Goal: Information Seeking & Learning: Learn about a topic

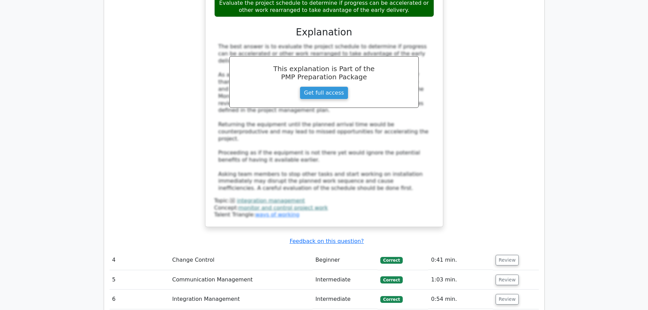
scroll to position [1575, 0]
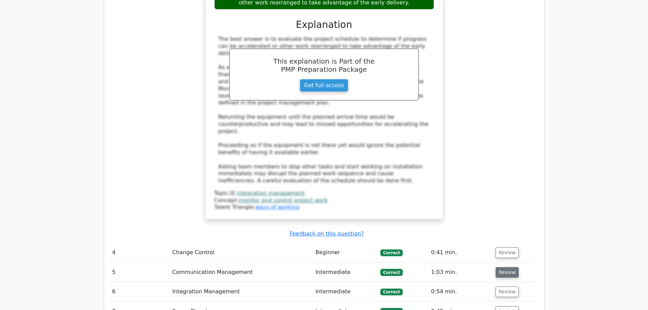
click at [507, 267] on button "Review" at bounding box center [506, 272] width 23 height 11
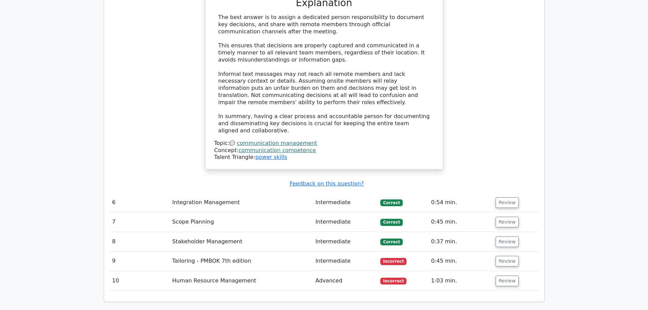
scroll to position [2025, 0]
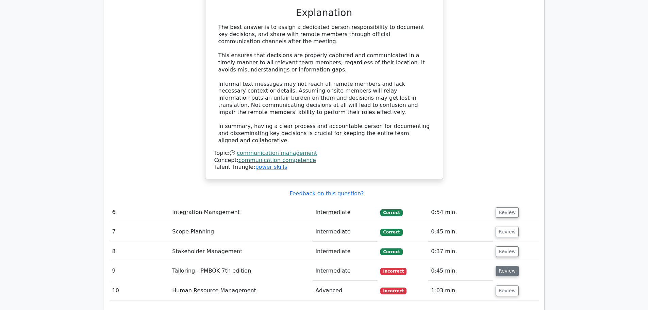
click at [511, 266] on button "Review" at bounding box center [506, 271] width 23 height 11
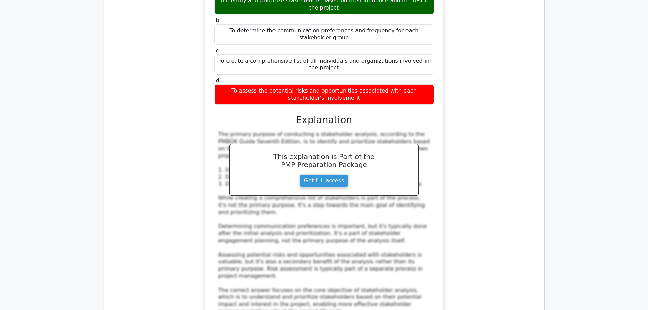
scroll to position [2388, 0]
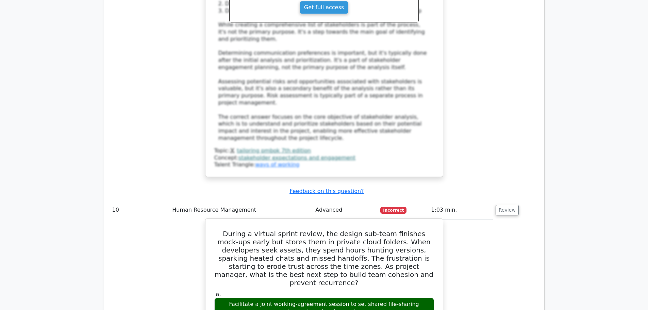
scroll to position [2490, 0]
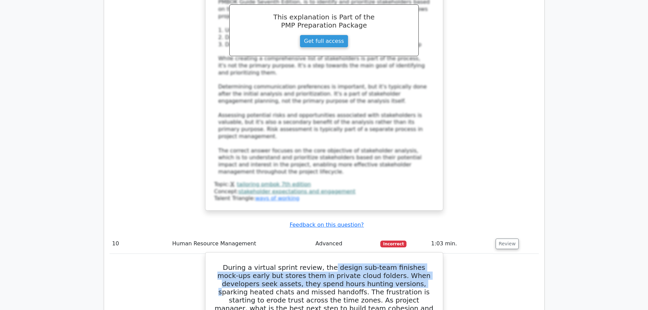
drag, startPoint x: 320, startPoint y: 131, endPoint x: 354, endPoint y: 142, distance: 36.6
click at [354, 263] on h5 "During a virtual sprint review, the design sub-team finishes mock-ups early but…" at bounding box center [324, 291] width 221 height 57
click at [346, 263] on h5 "During a virtual sprint review, the design sub-team finishes mock-ups early but…" at bounding box center [324, 291] width 221 height 57
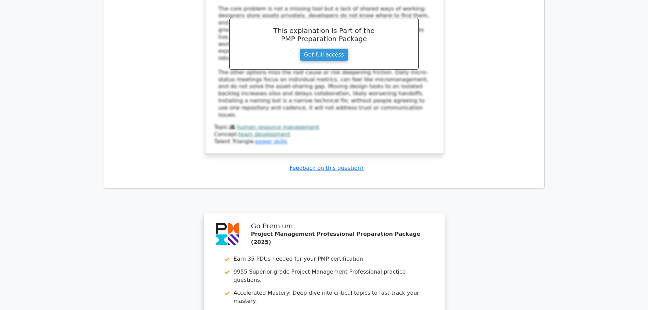
scroll to position [2915, 0]
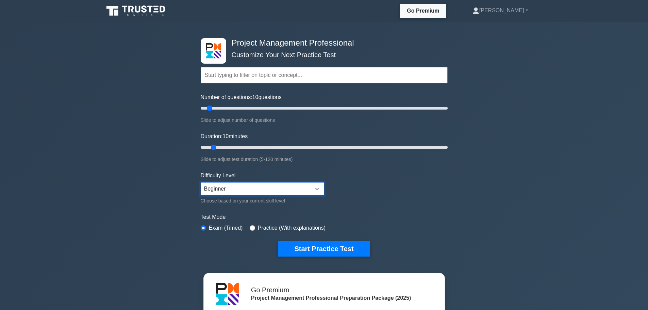
click at [228, 189] on select "Beginner Intermediate Expert" at bounding box center [262, 188] width 123 height 13
select select "expert"
click at [201, 182] on select "Beginner Intermediate Expert" at bounding box center [262, 188] width 123 height 13
drag, startPoint x: 207, startPoint y: 107, endPoint x: 222, endPoint y: 110, distance: 15.0
click at [222, 110] on input "Number of questions: 20 questions" at bounding box center [324, 108] width 247 height 8
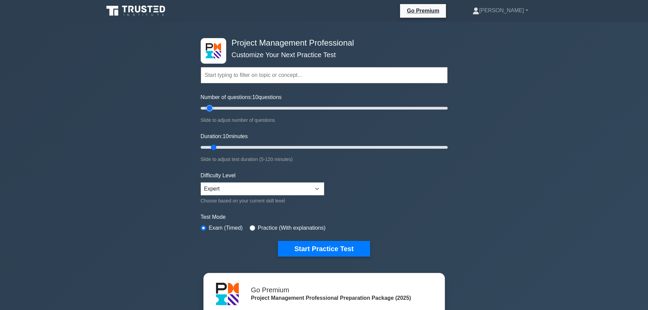
drag, startPoint x: 222, startPoint y: 110, endPoint x: 209, endPoint y: 112, distance: 12.7
click at [209, 112] on input "Number of questions: 10 questions" at bounding box center [324, 108] width 247 height 8
type input "10"
drag, startPoint x: 208, startPoint y: 107, endPoint x: 212, endPoint y: 112, distance: 6.3
click at [212, 112] on input "Number of questions: 10 questions" at bounding box center [324, 108] width 247 height 8
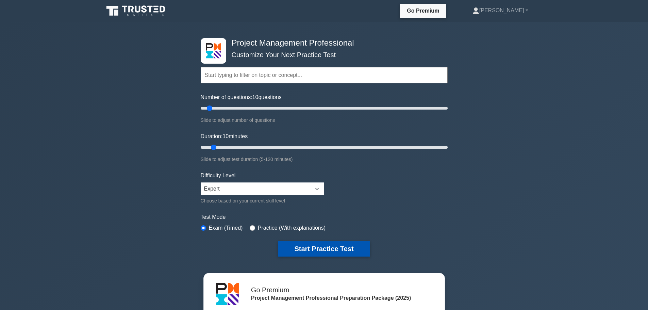
click at [325, 251] on button "Start Practice Test" at bounding box center [324, 249] width 92 height 16
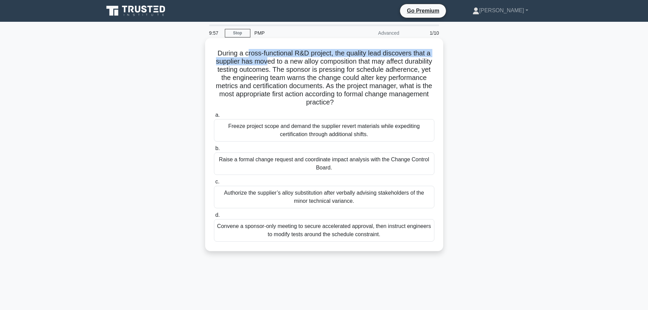
drag, startPoint x: 246, startPoint y: 54, endPoint x: 281, endPoint y: 63, distance: 35.5
click at [281, 63] on h5 "During a cross-functional R&D project, the quality lead discovers that a suppli…" at bounding box center [324, 78] width 222 height 58
click at [261, 54] on h5 "During a cross-functional R&D project, the quality lead discovers that a suppli…" at bounding box center [324, 78] width 222 height 58
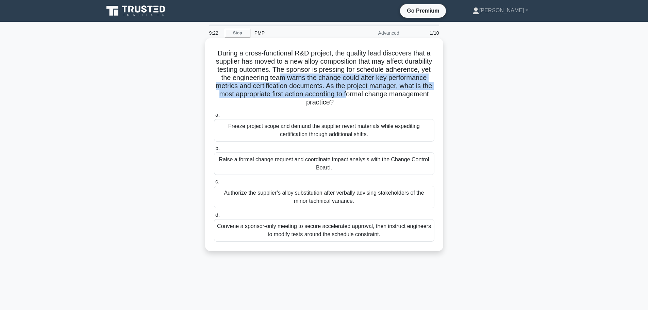
drag, startPoint x: 322, startPoint y: 78, endPoint x: 416, endPoint y: 93, distance: 94.4
click at [416, 93] on h5 "During a cross-functional R&D project, the quality lead discovers that a suppli…" at bounding box center [324, 78] width 222 height 58
click at [387, 87] on h5 "During a cross-functional R&D project, the quality lead discovers that a suppli…" at bounding box center [324, 78] width 222 height 58
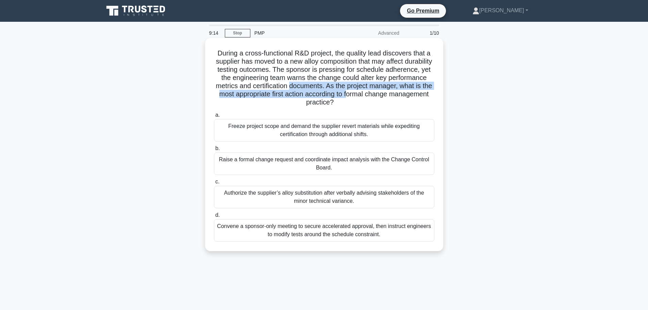
drag, startPoint x: 343, startPoint y: 84, endPoint x: 415, endPoint y: 98, distance: 73.2
click at [415, 98] on h5 "During a cross-functional R&D project, the quality lead discovers that a suppli…" at bounding box center [324, 78] width 222 height 58
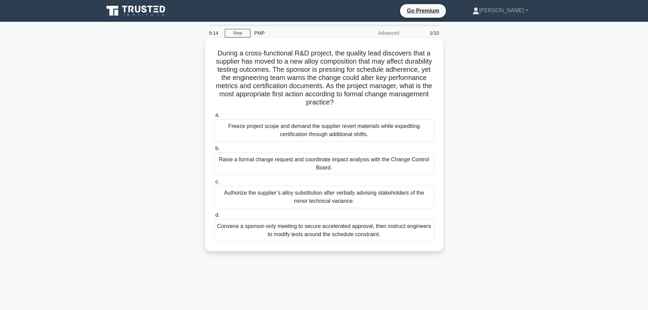
click at [386, 80] on h5 "During a cross-functional R&D project, the quality lead discovers that a suppli…" at bounding box center [324, 78] width 222 height 58
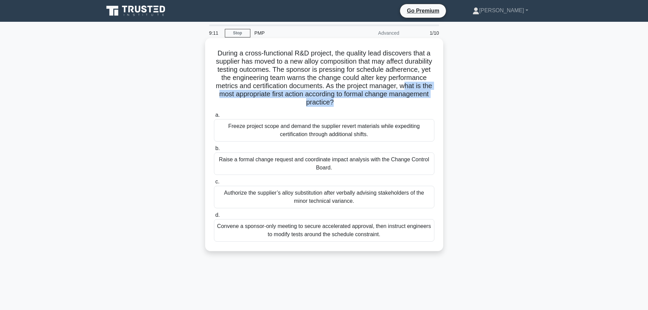
drag, startPoint x: 250, startPoint y: 93, endPoint x: 374, endPoint y: 103, distance: 124.9
click at [368, 107] on h5 "During a cross-functional R&D project, the quality lead discovers that a suppli…" at bounding box center [324, 78] width 222 height 58
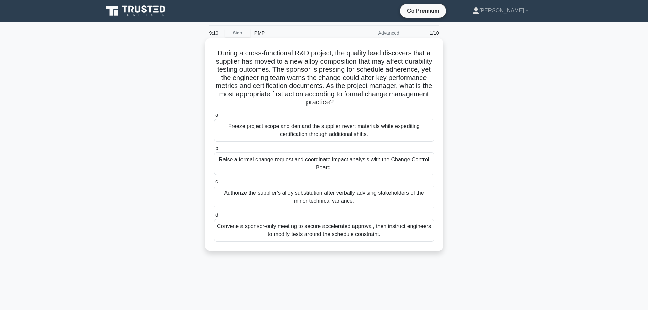
click at [357, 78] on h5 "During a cross-functional R&D project, the quality lead discovers that a suppli…" at bounding box center [324, 78] width 222 height 58
click at [270, 168] on div "Raise a formal change request and coordinate impact analysis with the Change Co…" at bounding box center [324, 163] width 220 height 22
click at [214, 151] on input "b. Raise a formal change request and coordinate impact analysis with the Change…" at bounding box center [214, 148] width 0 height 4
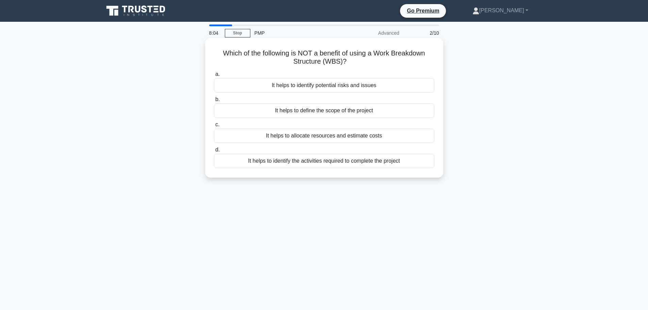
click at [251, 87] on div "It helps to identify potential risks and issues" at bounding box center [324, 85] width 220 height 14
click at [214, 77] on input "a. It helps to identify potential risks and issues" at bounding box center [214, 74] width 0 height 4
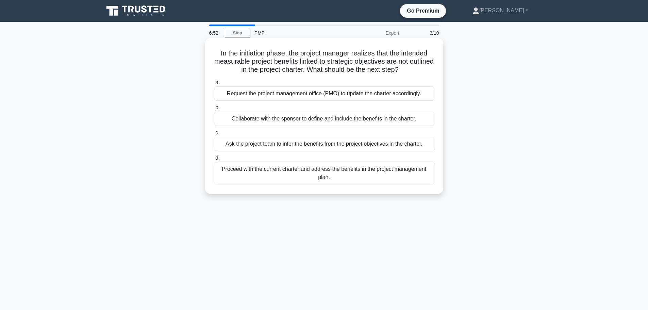
click at [326, 117] on div "Collaborate with the sponsor to define and include the benefits in the charter." at bounding box center [324, 119] width 220 height 14
click at [214, 110] on input "b. Collaborate with the sponsor to define and include the benefits in the chart…" at bounding box center [214, 107] width 0 height 4
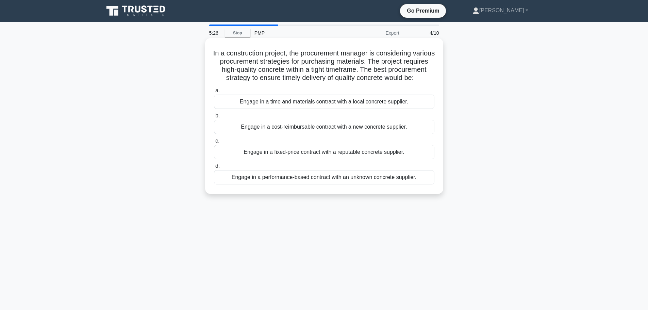
click at [300, 159] on div "Engage in a fixed-price contract with a reputable concrete supplier." at bounding box center [324, 152] width 220 height 14
click at [214, 143] on input "c. Engage in a fixed-price contract with a reputable concrete supplier." at bounding box center [214, 141] width 0 height 4
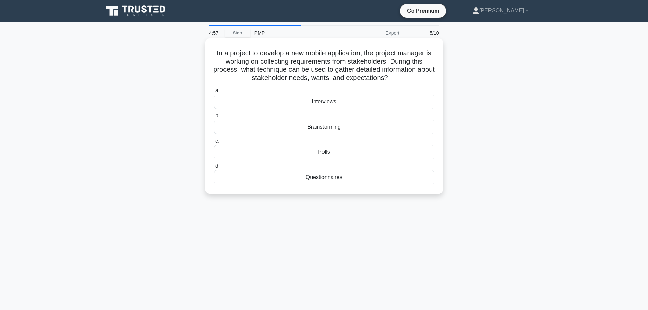
drag, startPoint x: 317, startPoint y: 73, endPoint x: 378, endPoint y: 73, distance: 61.2
click at [406, 75] on h5 "In a project to develop a new mobile application, the project manager is workin…" at bounding box center [324, 65] width 222 height 33
click at [299, 68] on h5 "In a project to develop a new mobile application, the project manager is workin…" at bounding box center [324, 65] width 222 height 33
click at [313, 129] on div "Brainstorming" at bounding box center [324, 127] width 220 height 14
click at [214, 118] on input "b. Brainstorming" at bounding box center [214, 116] width 0 height 4
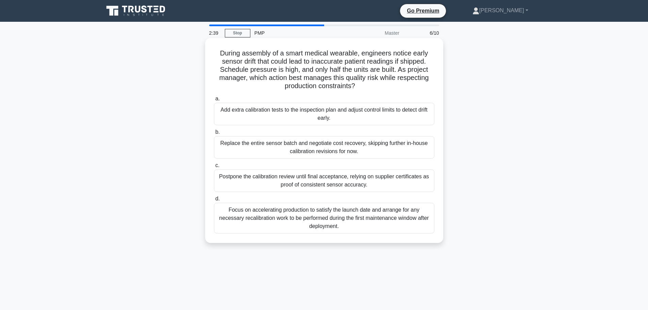
click at [261, 115] on div "Add extra calibration tests to the inspection plan and adjust control limits to…" at bounding box center [324, 114] width 220 height 22
click at [214, 101] on input "a. Add extra calibration tests to the inspection plan and adjust control limits…" at bounding box center [214, 99] width 0 height 4
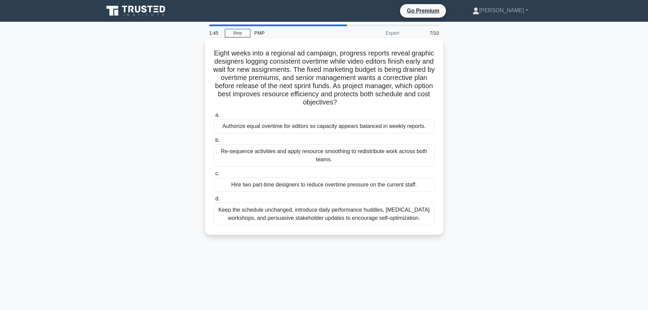
click at [367, 160] on div "Re-sequence activities and apply resource smoothing to redistribute work across…" at bounding box center [324, 155] width 220 height 22
click at [214, 142] on input "b. Re-sequence activities and apply resource smoothing to redistribute work acr…" at bounding box center [214, 140] width 0 height 4
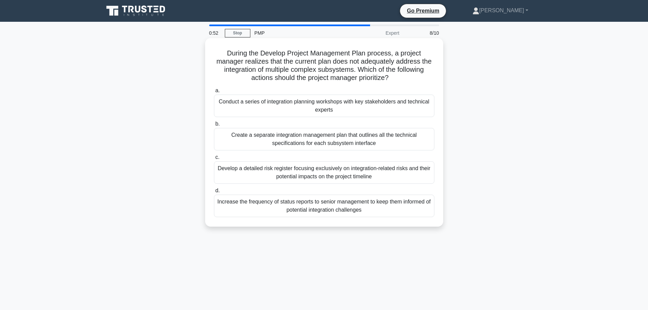
click at [277, 176] on div "Develop a detailed risk register focusing exclusively on integration-related ri…" at bounding box center [324, 172] width 220 height 22
click at [214, 159] on input "c. Develop a detailed risk register focusing exclusively on integration-related…" at bounding box center [214, 157] width 0 height 4
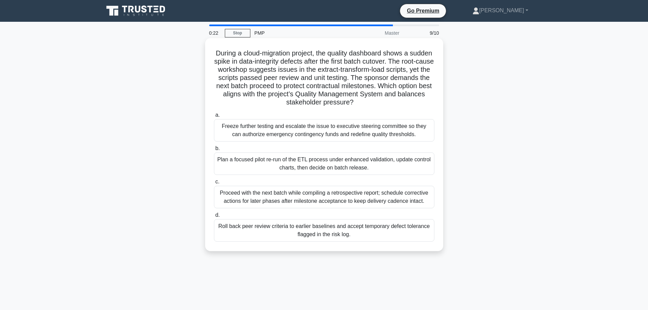
click at [318, 198] on div "Proceed with the next batch while compiling a retrospective report; schedule co…" at bounding box center [324, 197] width 220 height 22
click at [214, 184] on input "c. Proceed with the next batch while compiling a retrospective report; schedule…" at bounding box center [214, 182] width 0 height 4
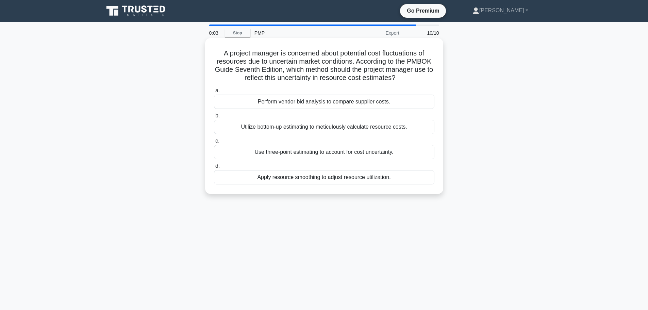
click at [286, 153] on div "Use three-point estimating to account for cost uncertainty." at bounding box center [324, 152] width 220 height 14
click at [214, 143] on input "c. Use three-point estimating to account for cost uncertainty." at bounding box center [214, 141] width 0 height 4
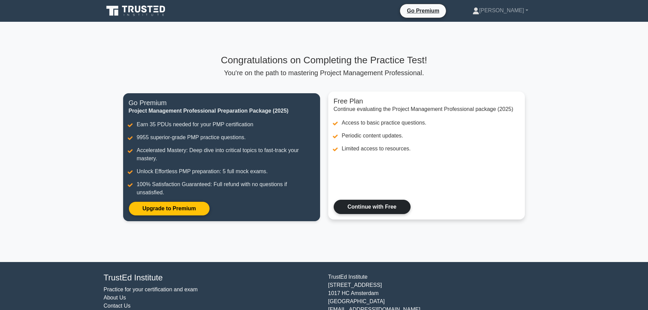
click at [371, 207] on link "Continue with Free" at bounding box center [372, 207] width 77 height 14
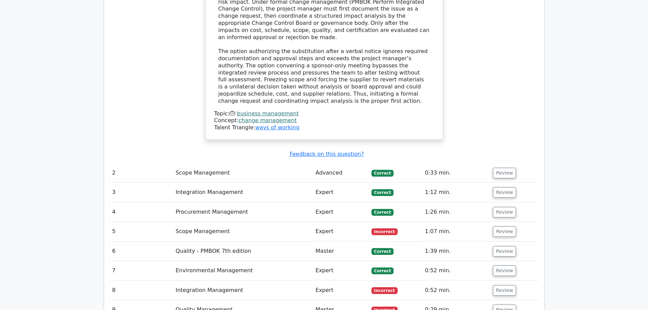
scroll to position [863, 0]
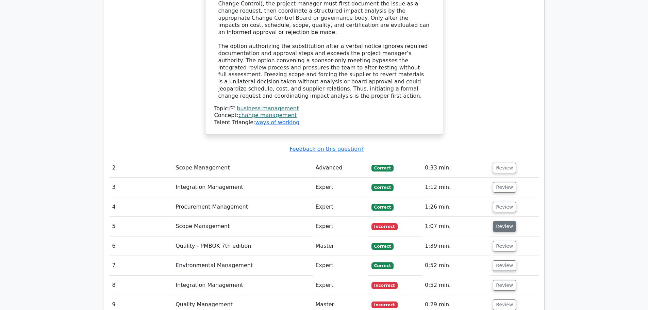
click at [504, 221] on button "Review" at bounding box center [504, 226] width 23 height 11
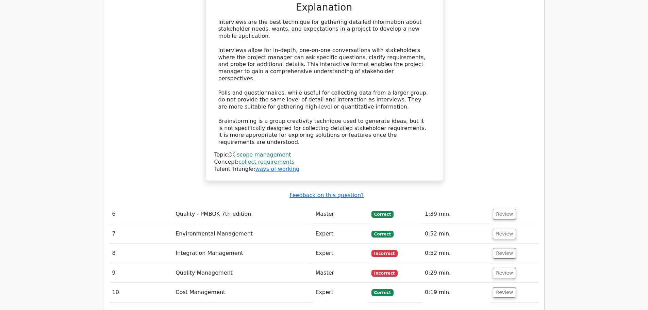
scroll to position [1260, 0]
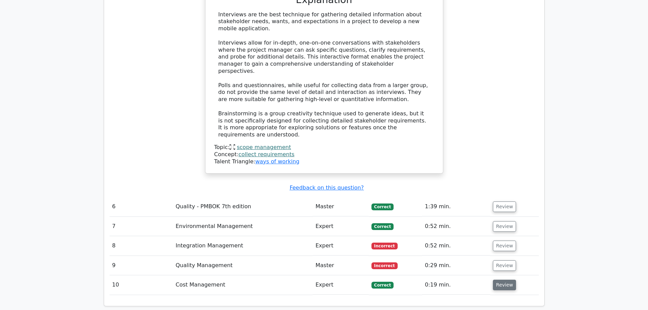
click at [499, 280] on button "Review" at bounding box center [504, 285] width 23 height 11
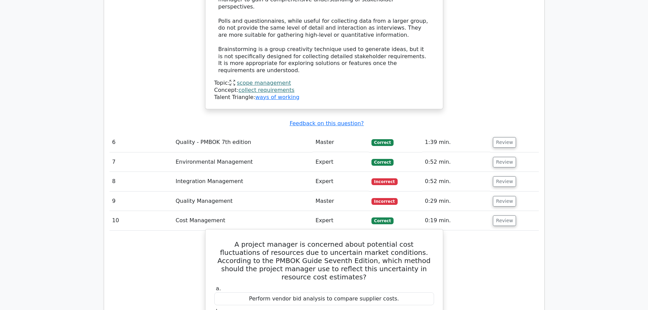
scroll to position [1328, 0]
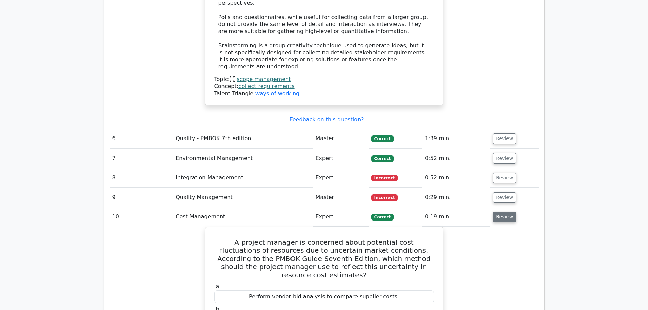
click at [499, 212] on button "Review" at bounding box center [504, 217] width 23 height 11
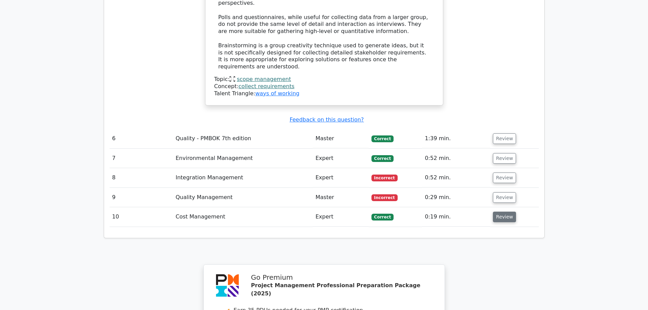
click at [500, 212] on button "Review" at bounding box center [504, 217] width 23 height 11
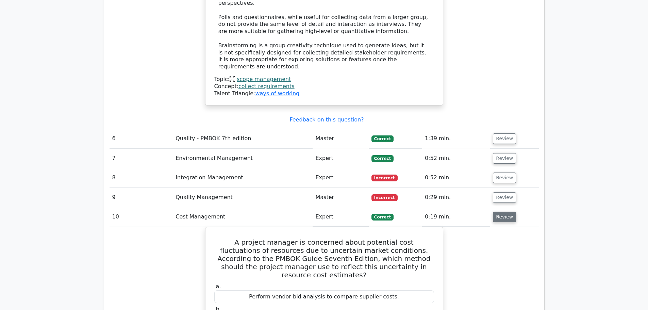
click at [498, 212] on button "Review" at bounding box center [504, 217] width 23 height 11
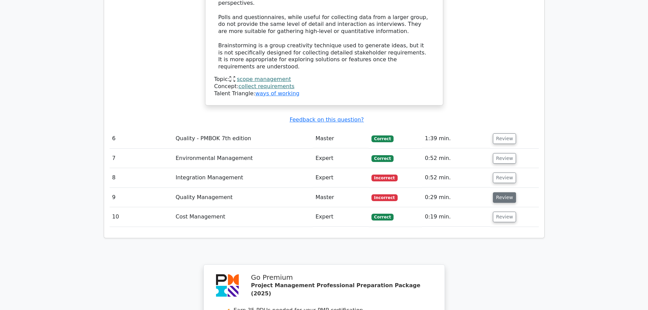
click at [498, 192] on button "Review" at bounding box center [504, 197] width 23 height 11
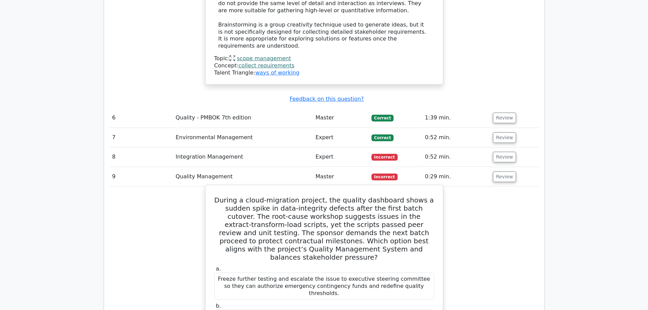
scroll to position [1282, 0]
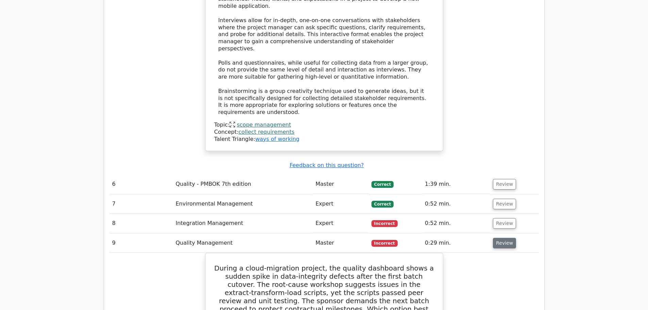
click at [504, 238] on button "Review" at bounding box center [504, 243] width 23 height 11
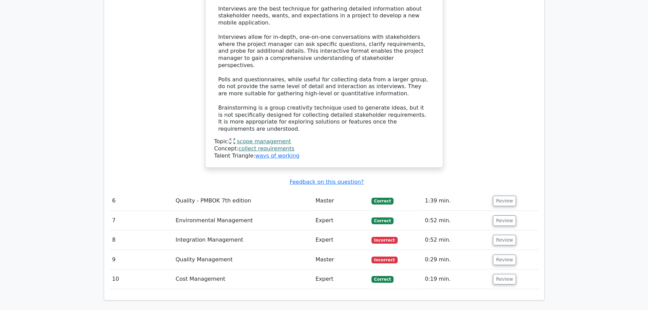
scroll to position [1260, 0]
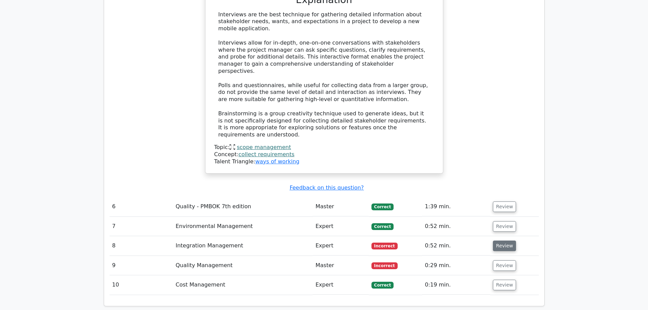
click at [504, 240] on button "Review" at bounding box center [504, 245] width 23 height 11
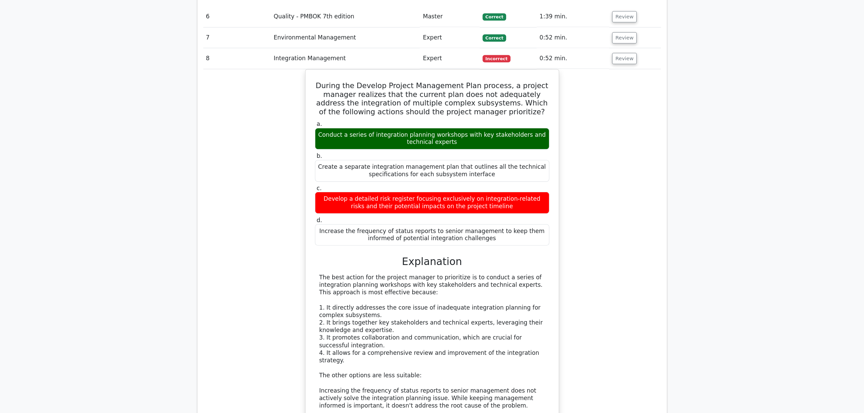
scroll to position [1452, 0]
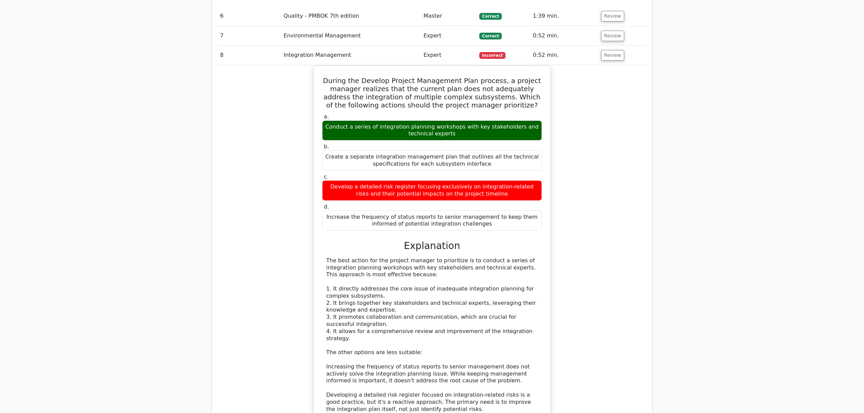
drag, startPoint x: 626, startPoint y: 1, endPoint x: 693, endPoint y: 69, distance: 95.2
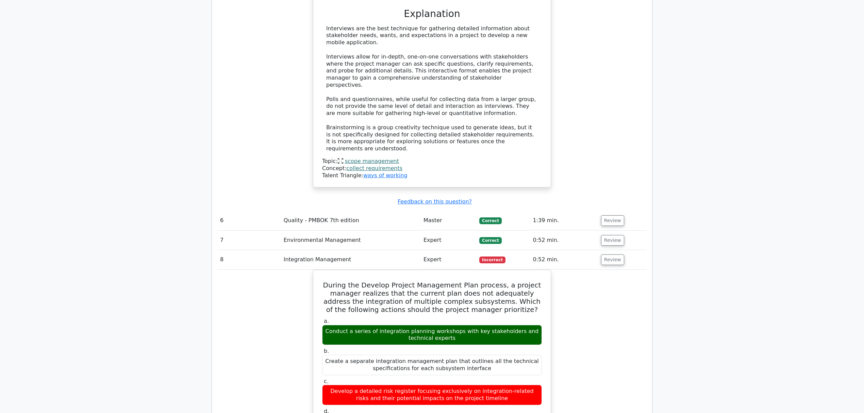
scroll to position [1241, 0]
